Goal: Answer question/provide support

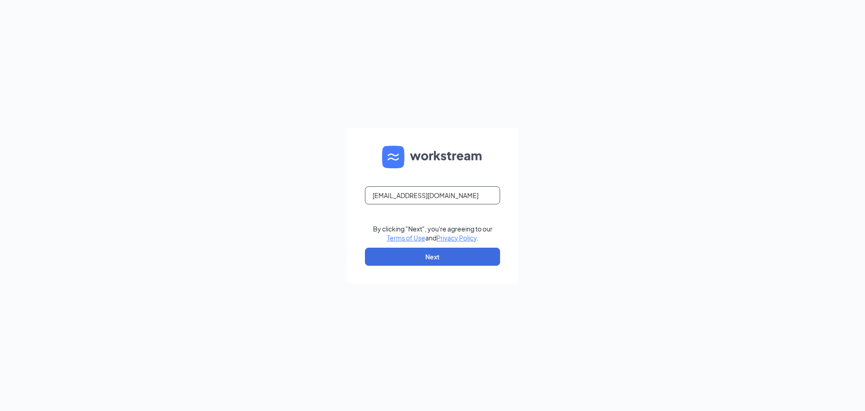
click at [431, 192] on input "[EMAIL_ADDRESS][DOMAIN_NAME]" at bounding box center [432, 195] width 135 height 18
click at [413, 194] on input "[EMAIL_ADDRESS][DOMAIN_NAME]" at bounding box center [432, 195] width 135 height 18
type input "[EMAIL_ADDRESS][DOMAIN_NAME]"
click at [430, 258] on button "Next" at bounding box center [432, 256] width 135 height 18
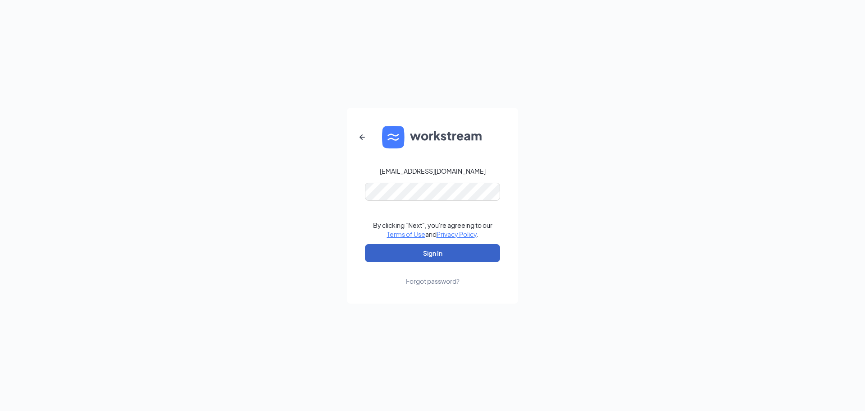
click at [438, 254] on button "Sign In" at bounding box center [432, 253] width 135 height 18
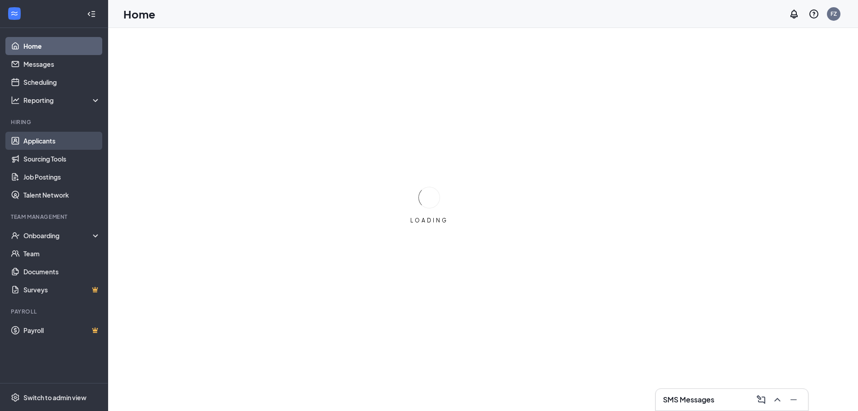
click at [51, 138] on link "Applicants" at bounding box center [61, 141] width 77 height 18
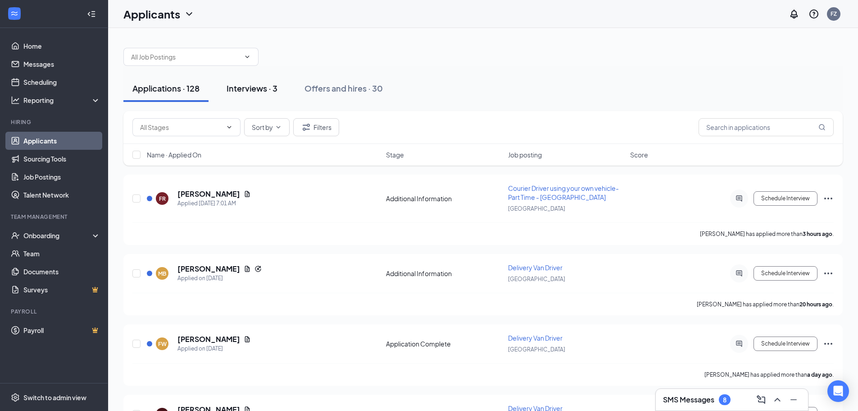
click at [265, 91] on div "Interviews · 3" at bounding box center [252, 87] width 51 height 11
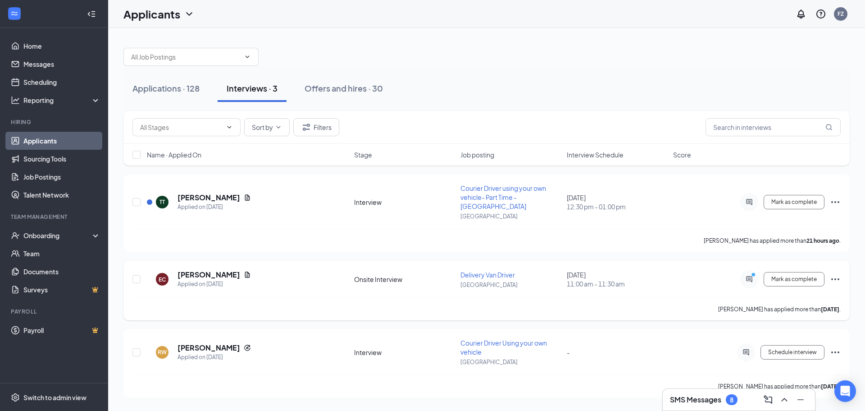
click at [749, 270] on div at bounding box center [749, 279] width 18 height 18
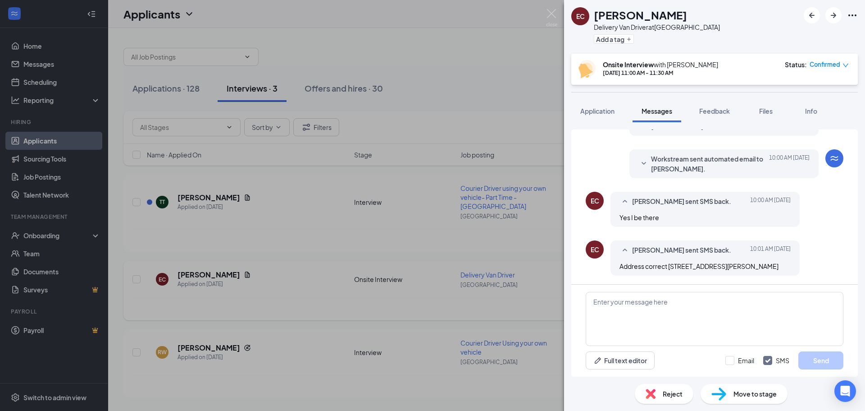
scroll to position [345, 0]
click at [674, 334] on textarea at bounding box center [715, 319] width 258 height 54
type textarea "yes that is correct"
click at [815, 352] on button "Send" at bounding box center [821, 360] width 45 height 18
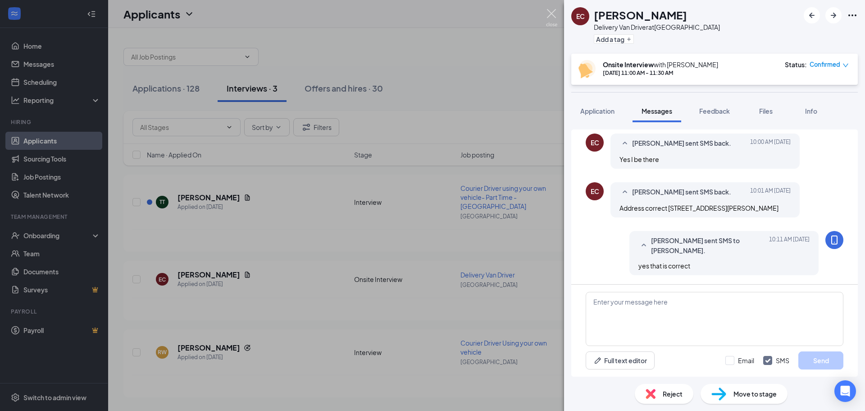
click at [553, 14] on img at bounding box center [551, 18] width 11 height 18
